Goal: Task Accomplishment & Management: Use online tool/utility

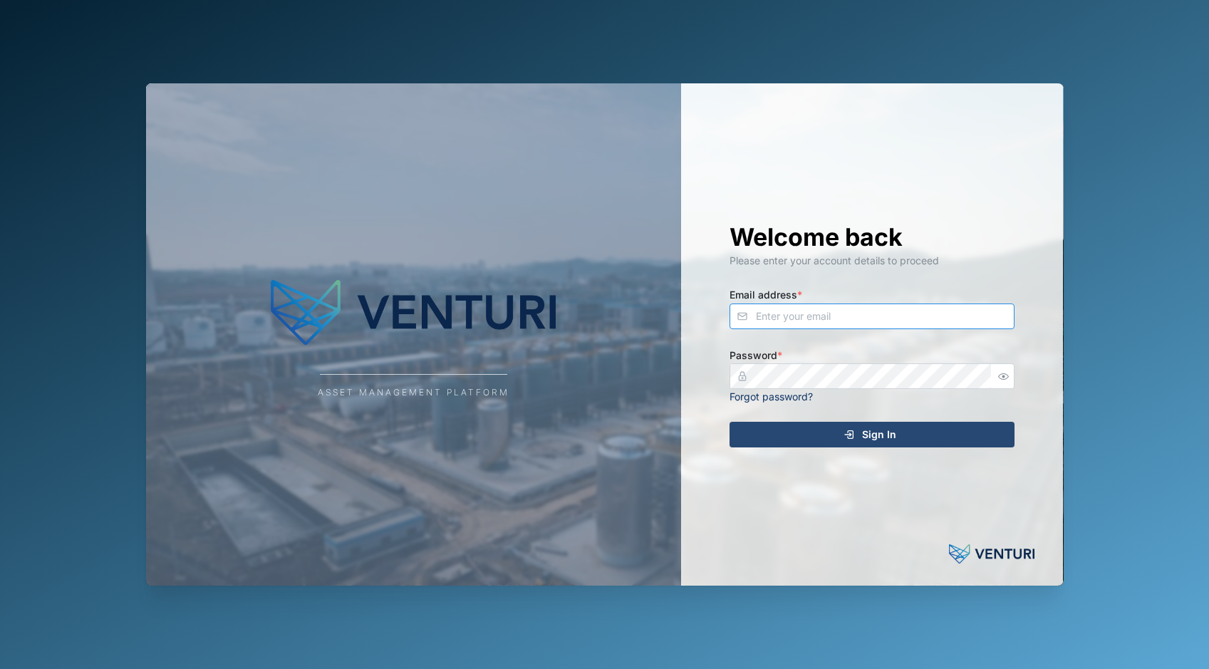
type input "admin@venturi.io"
click at [868, 433] on span "Sign In" at bounding box center [879, 435] width 34 height 24
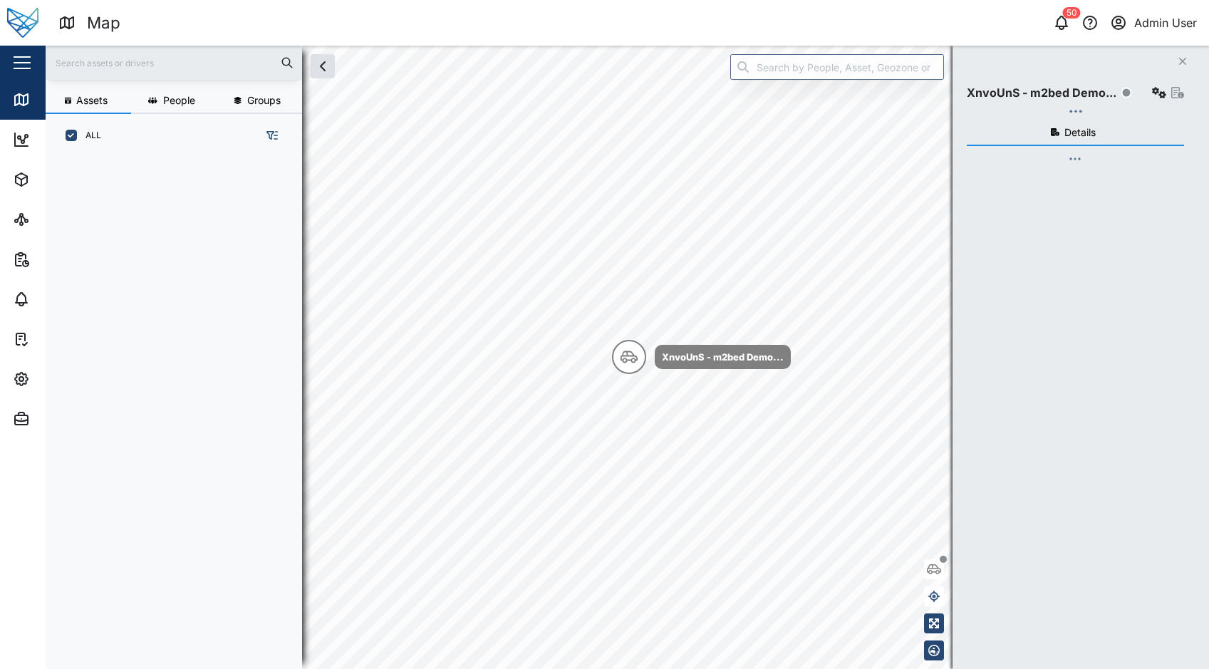
scroll to position [495, 223]
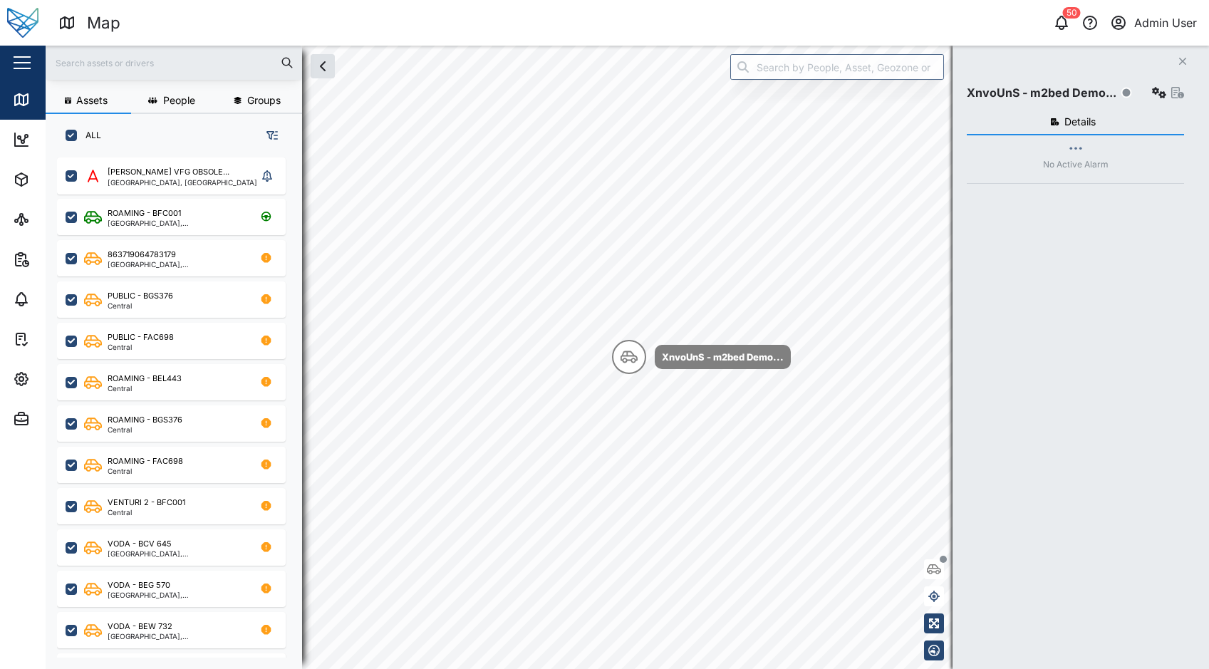
checkbox input "true"
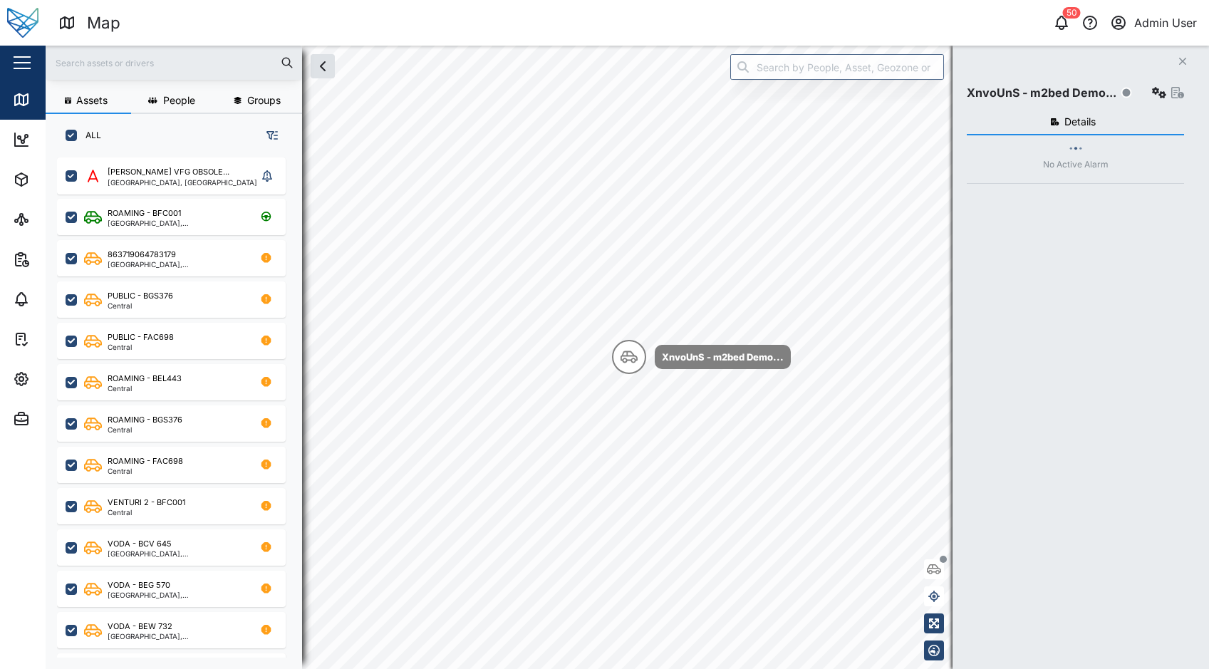
checkbox input "true"
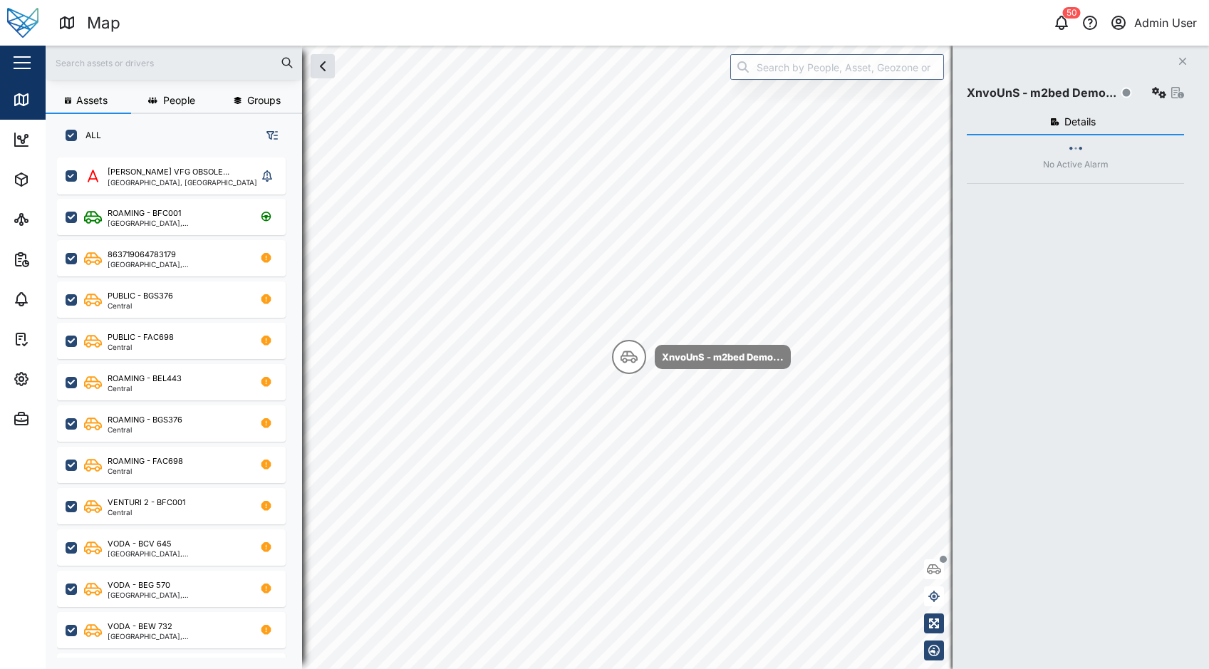
checkbox input "true"
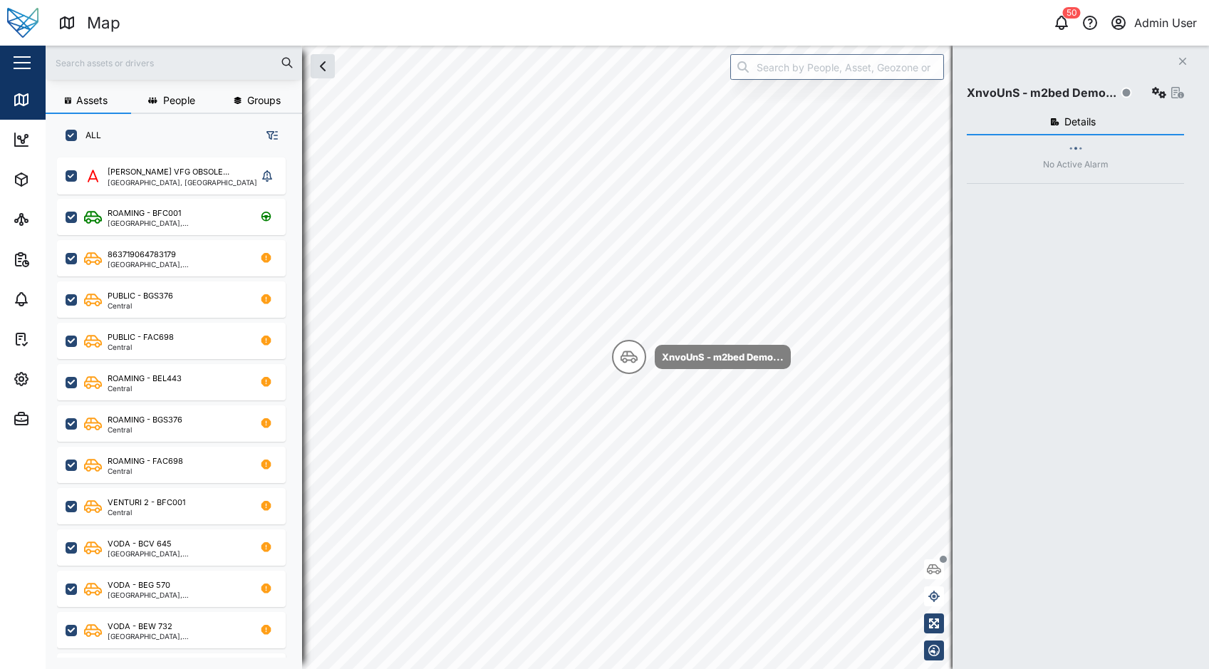
checkbox input "true"
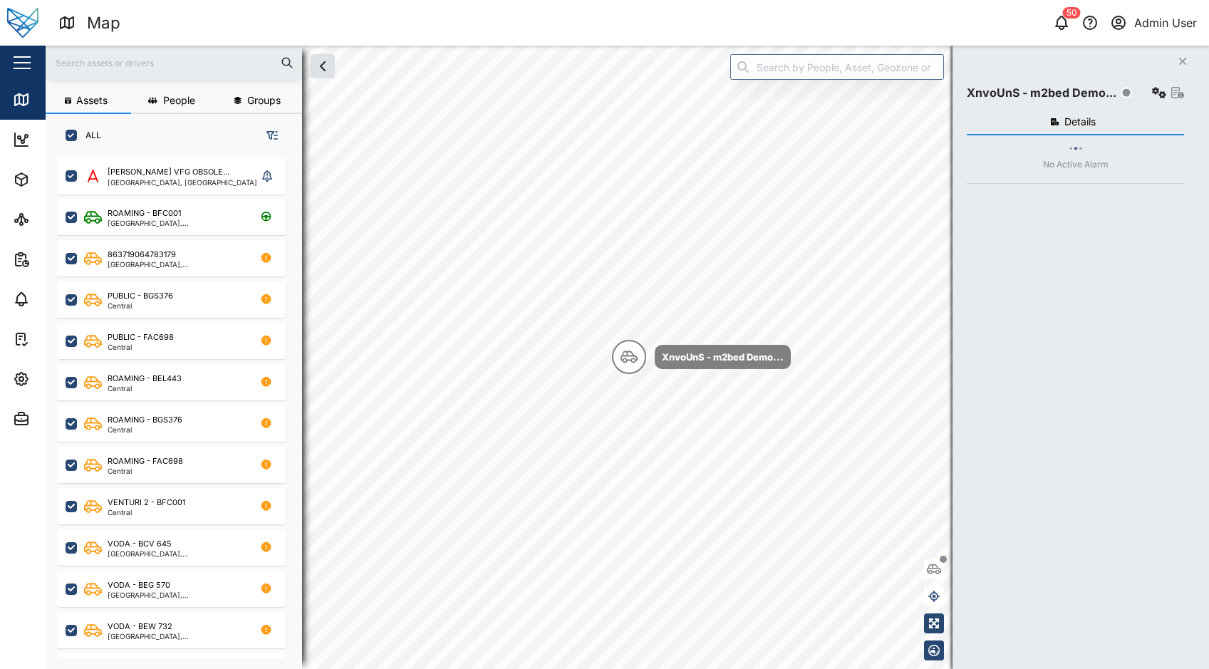
checkbox input "true"
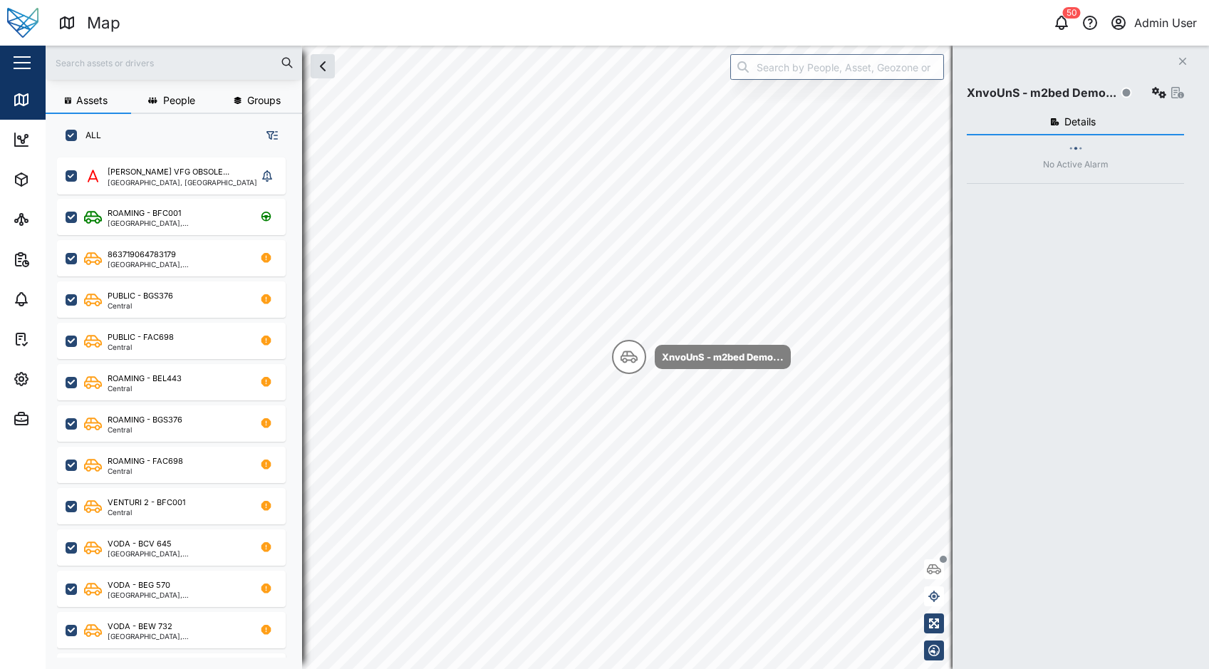
checkbox input "true"
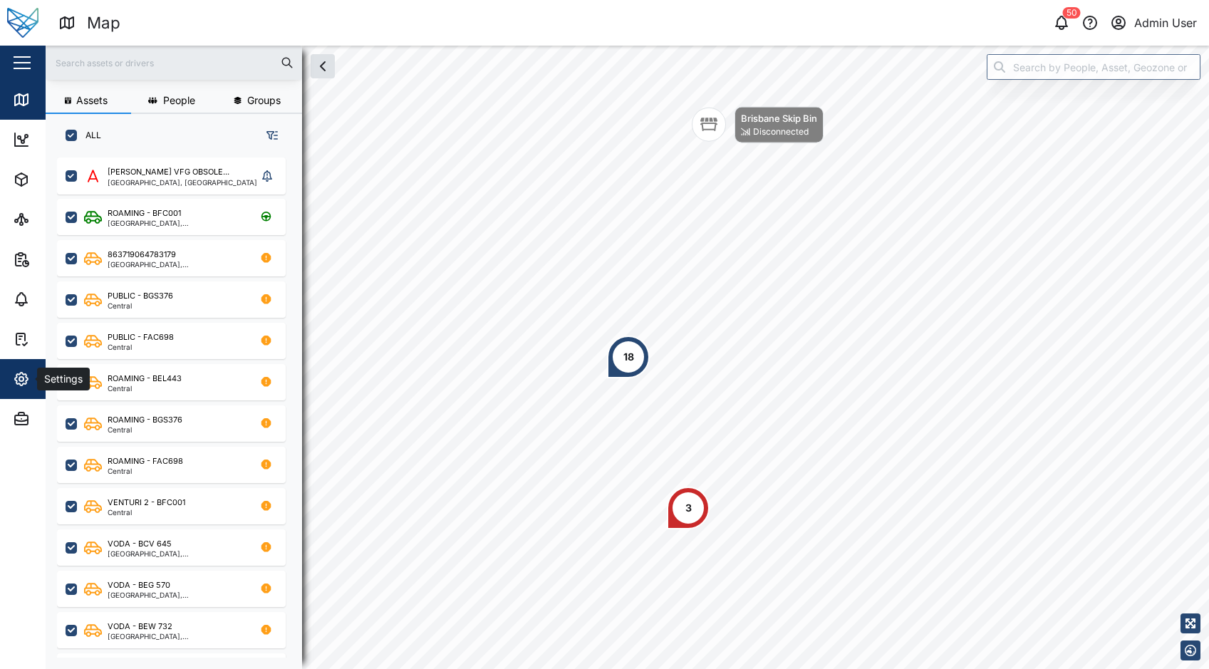
click at [33, 373] on div "Settings" at bounding box center [78, 379] width 130 height 17
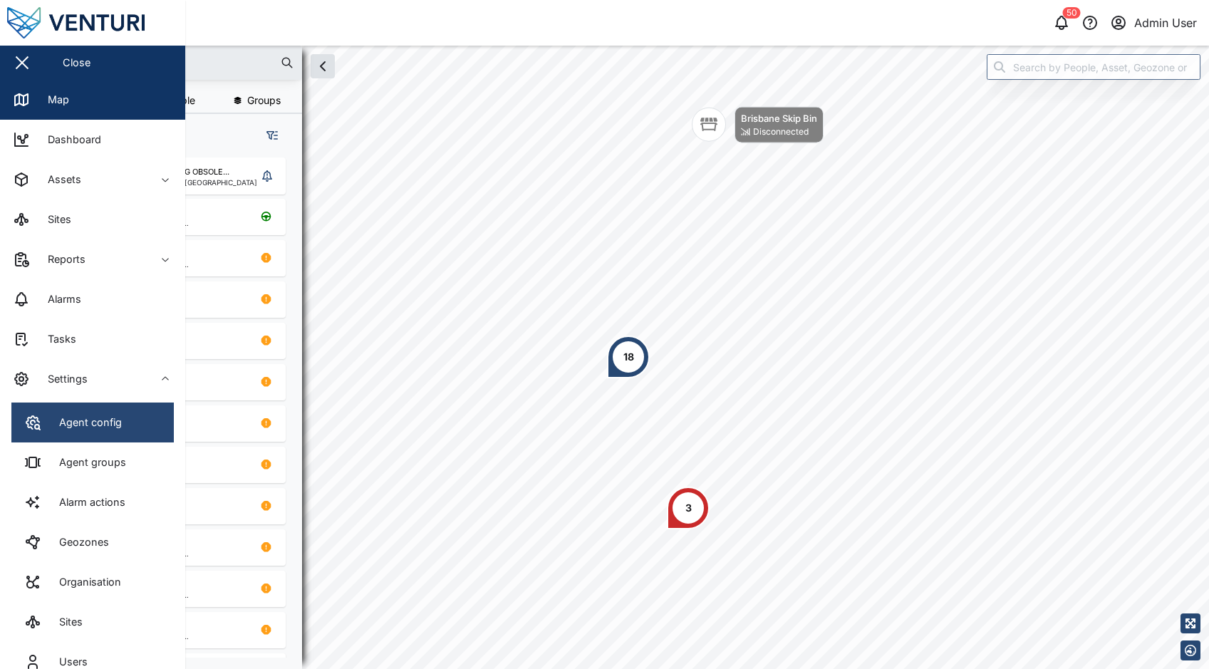
click at [102, 418] on div "Agent config" at bounding box center [84, 423] width 73 height 16
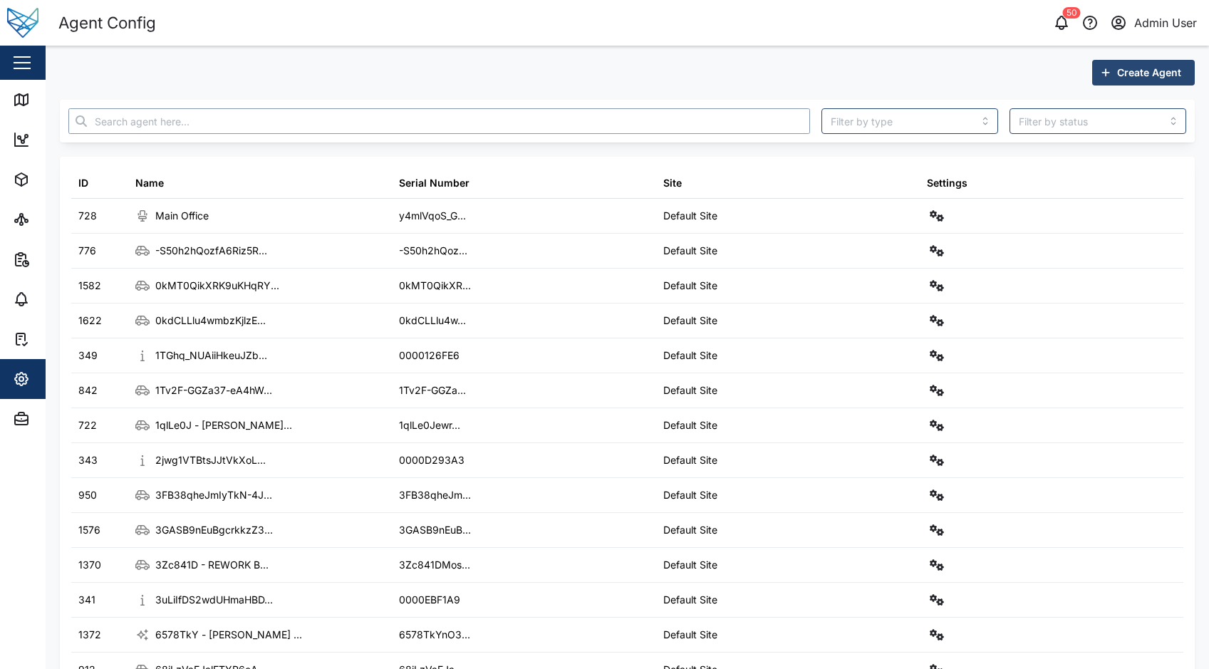
click at [357, 126] on input "text" at bounding box center [439, 121] width 742 height 26
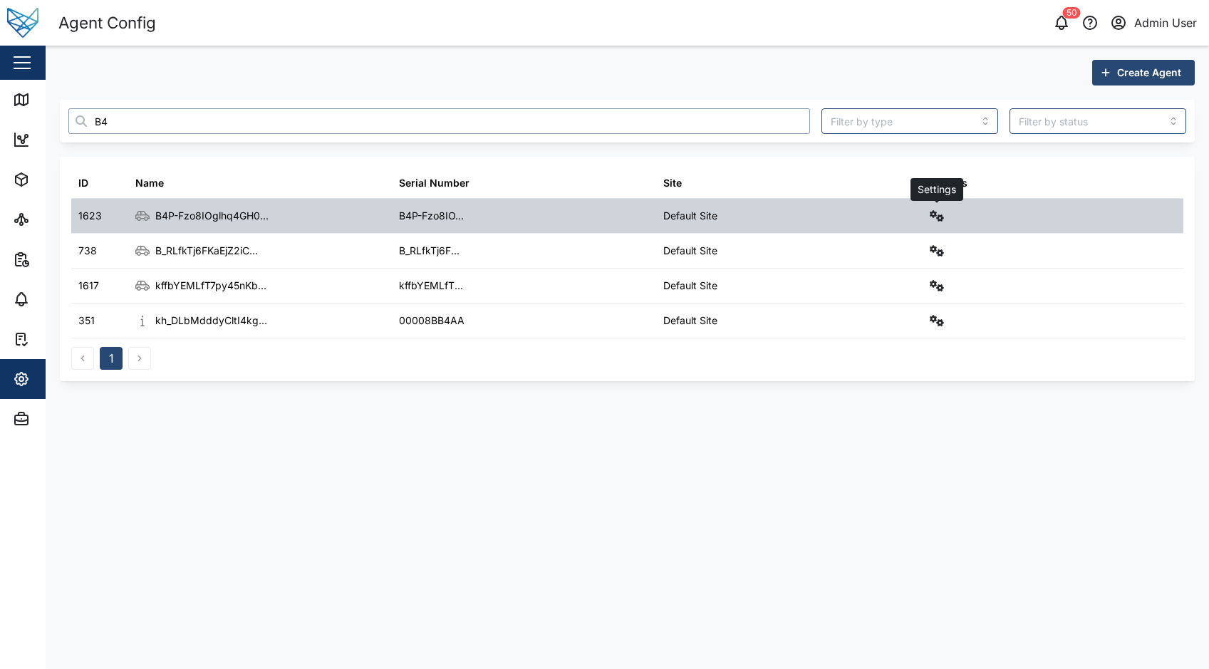
type input "B4"
click at [940, 224] on button "button" at bounding box center [937, 216] width 20 height 20
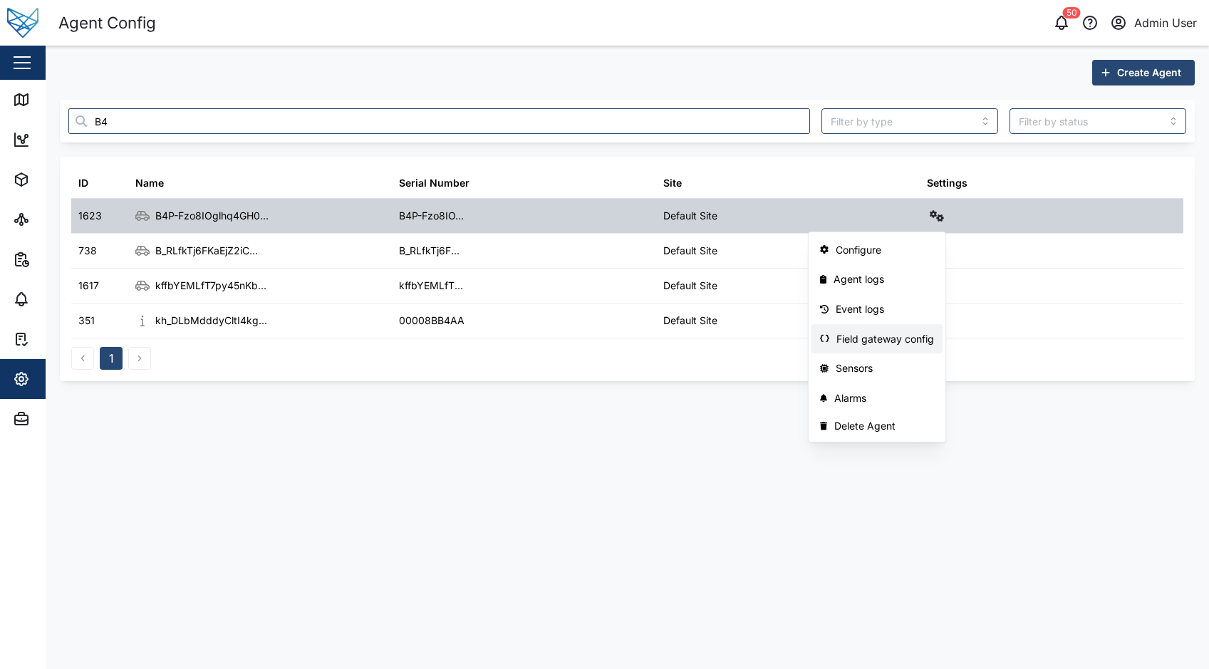
click at [890, 342] on div "Field gateway config" at bounding box center [886, 339] width 98 height 16
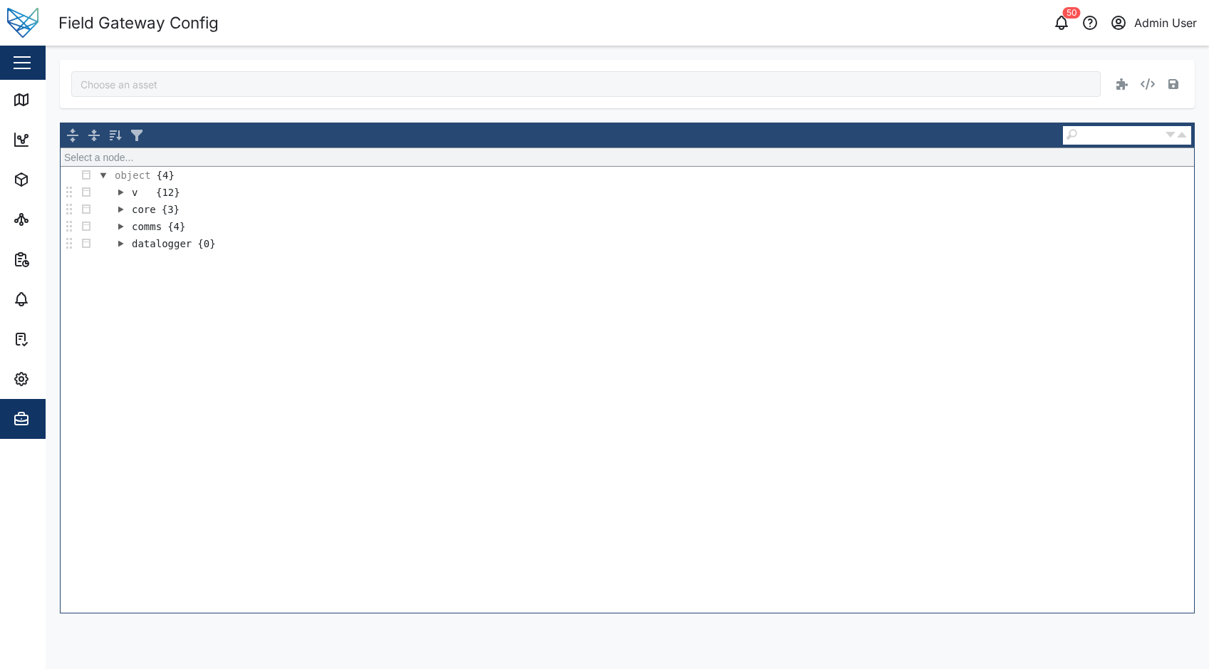
type input "B4P-Fzo8IOglhq4GH0V9piDci6HhnrMUYT5mdLbSsyA"
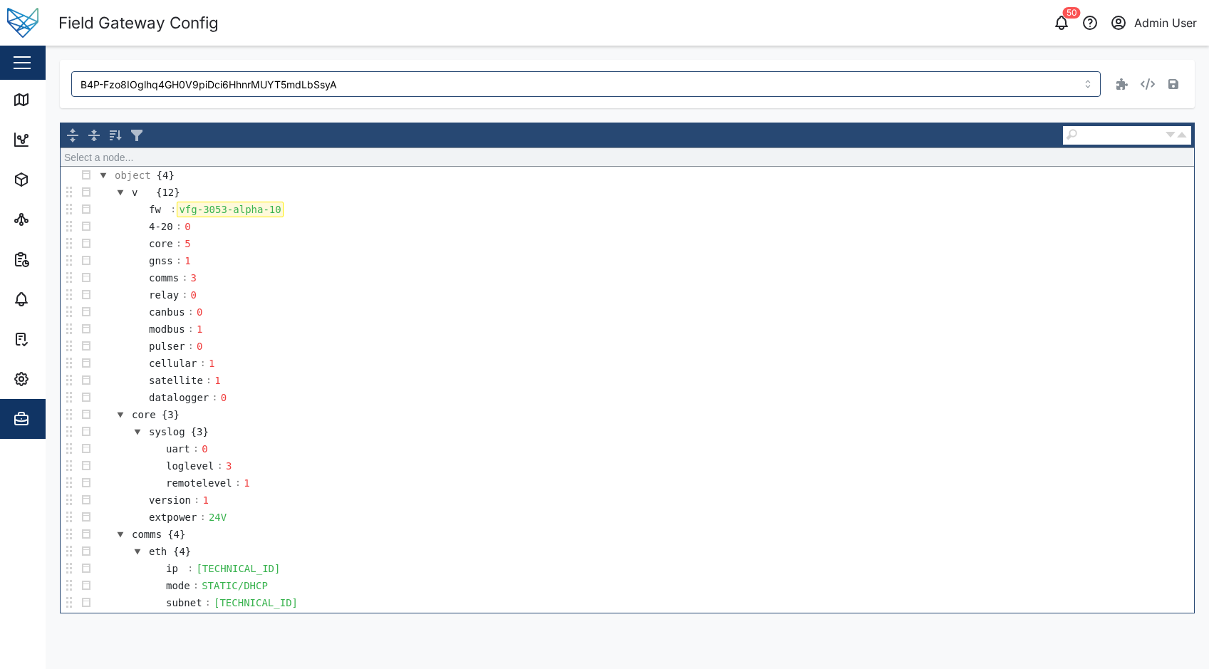
click at [272, 211] on div "vfg-3053-alpha-10" at bounding box center [230, 210] width 106 height 16
click at [1179, 79] on button "button" at bounding box center [1174, 84] width 20 height 20
